Goal: Task Accomplishment & Management: Complete application form

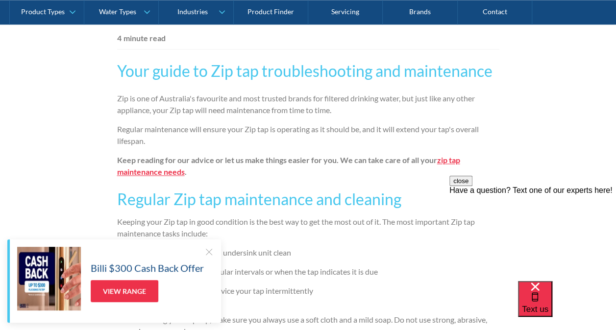
scroll to position [490, 0]
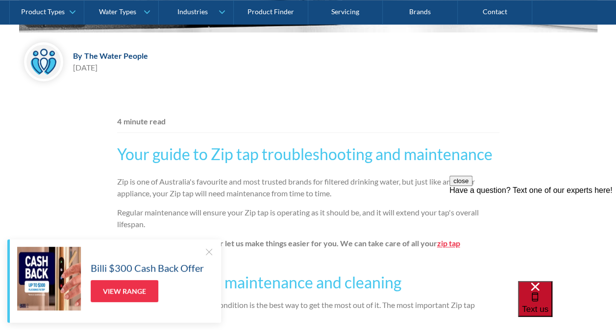
click at [548, 304] on div "Text us" at bounding box center [535, 299] width 26 height 33
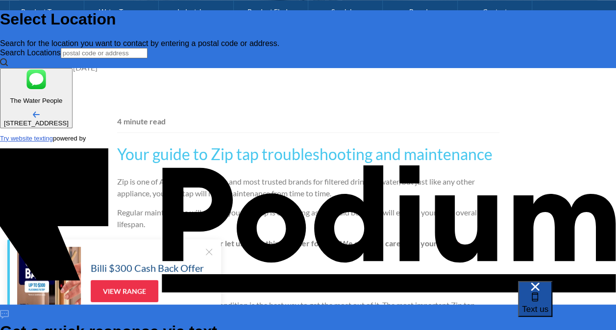
scroll to position [0, 0]
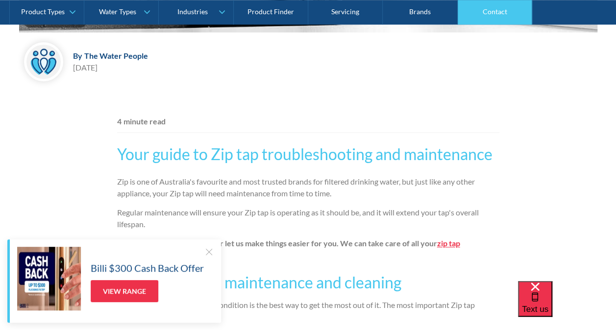
click at [488, 9] on link "Contact" at bounding box center [494, 12] width 74 height 24
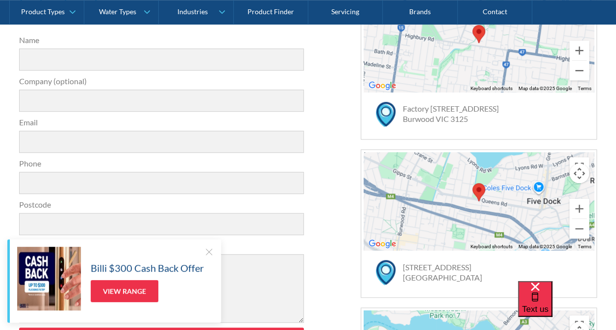
scroll to position [294, 0]
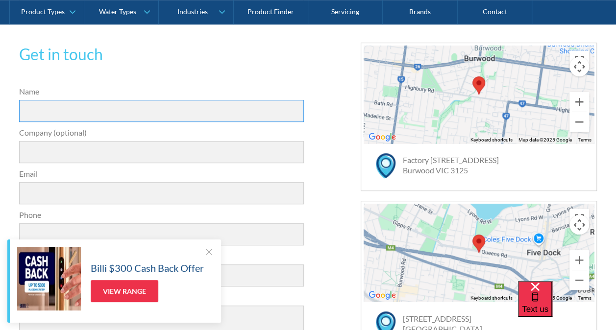
click at [40, 111] on input "Name" at bounding box center [161, 111] width 285 height 22
type input "Ceri Price"
type input "Haringey Council"
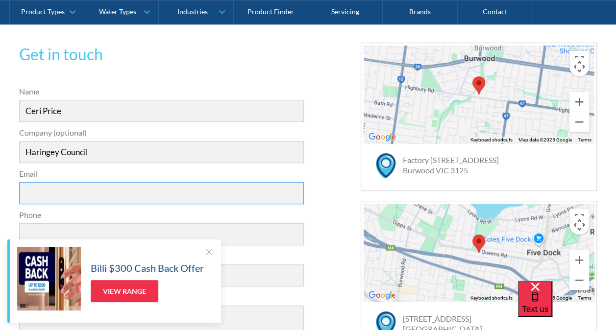
type input "[EMAIL_ADDRESS][DOMAIN_NAME]"
type input "07885498466"
click at [137, 189] on input "[EMAIL_ADDRESS][DOMAIN_NAME]" at bounding box center [161, 193] width 285 height 22
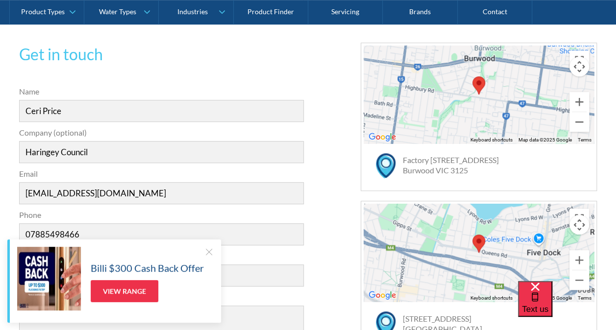
click at [246, 254] on label "Postcode" at bounding box center [161, 256] width 285 height 12
click at [246, 264] on input "Postcode" at bounding box center [161, 275] width 285 height 22
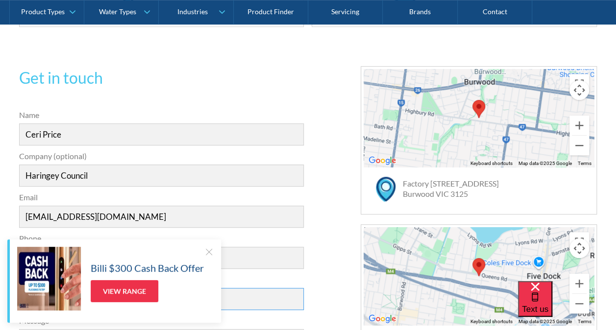
scroll to position [196, 0]
